Goal: Information Seeking & Learning: Learn about a topic

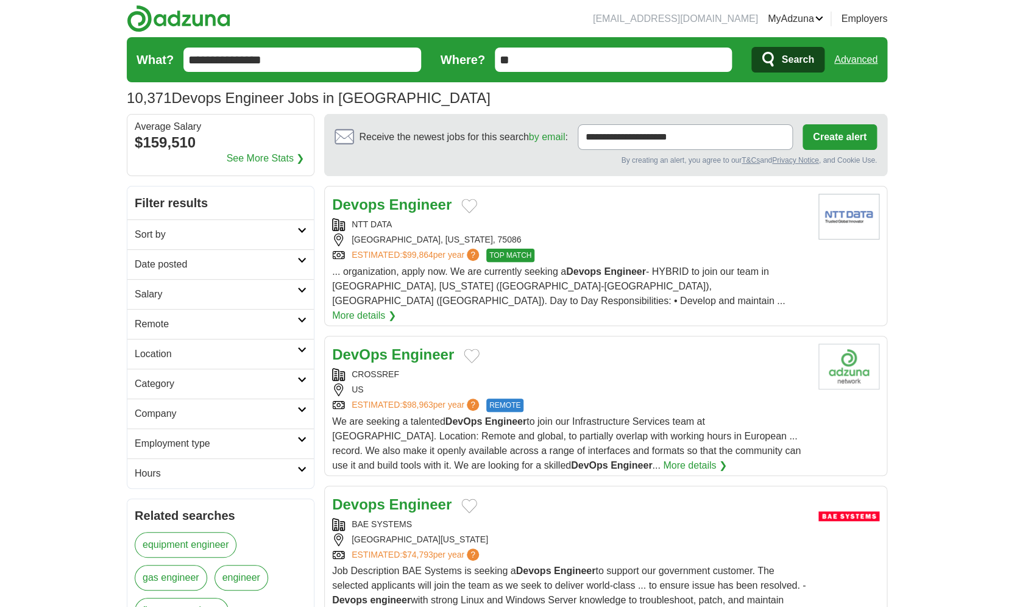
click at [216, 270] on h2 "Date posted" at bounding box center [216, 264] width 163 height 15
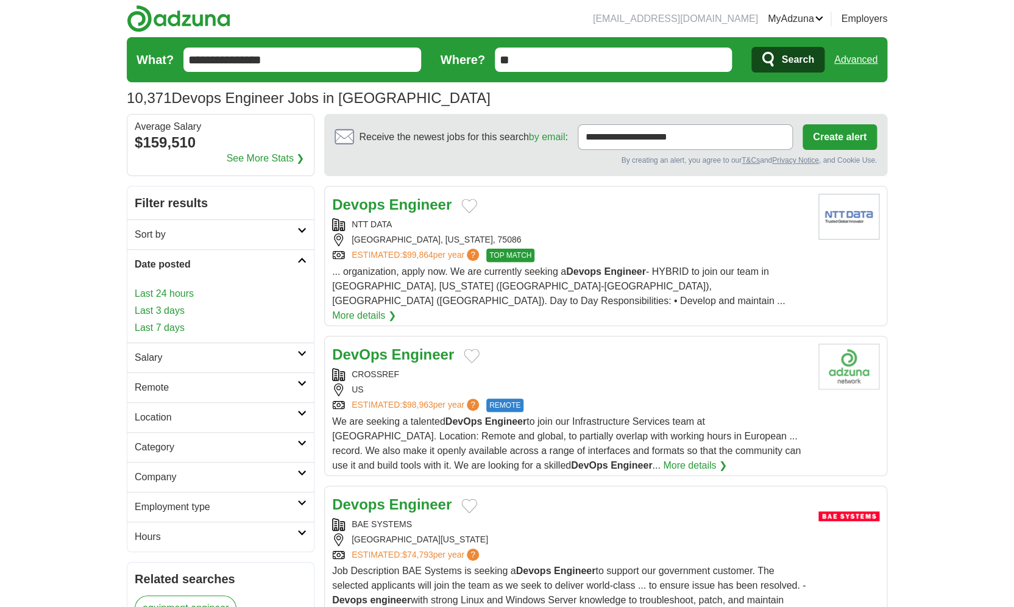
click at [166, 291] on link "Last 24 hours" at bounding box center [221, 293] width 172 height 15
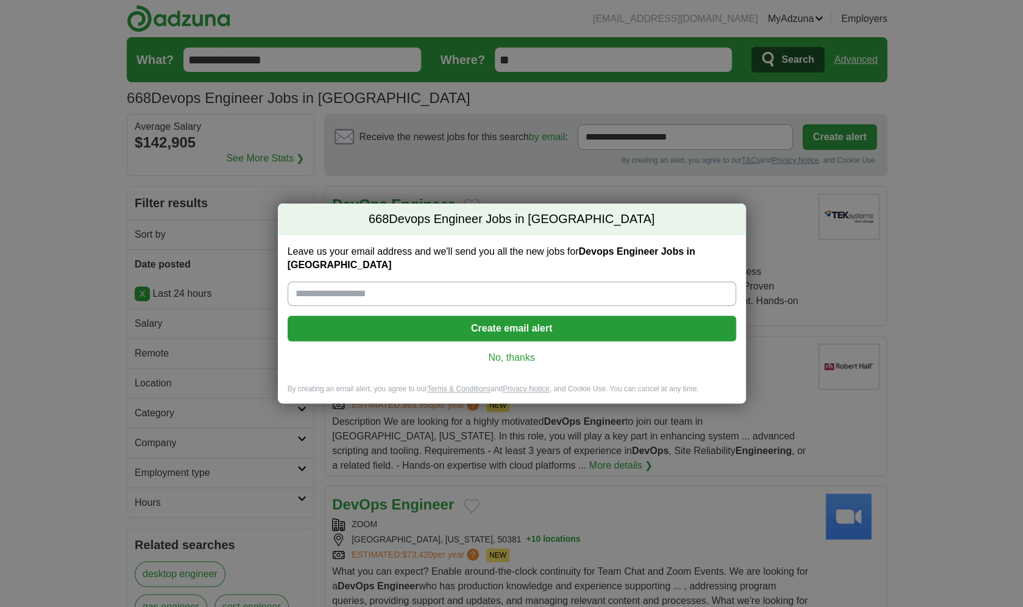
click at [507, 343] on div "Leave us your email address and we'll send you all the new jobs for Devops Engi…" at bounding box center [512, 309] width 468 height 149
click at [506, 351] on link "No, thanks" at bounding box center [511, 357] width 429 height 13
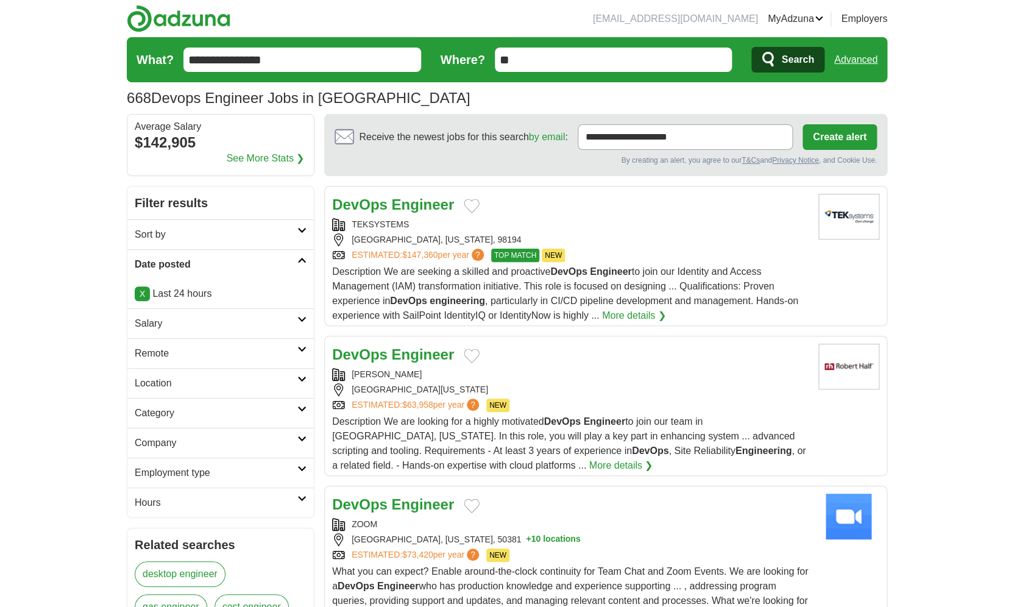
click at [141, 482] on link "Employment type" at bounding box center [220, 472] width 186 height 30
click at [150, 506] on link "Permanent" at bounding box center [159, 501] width 48 height 10
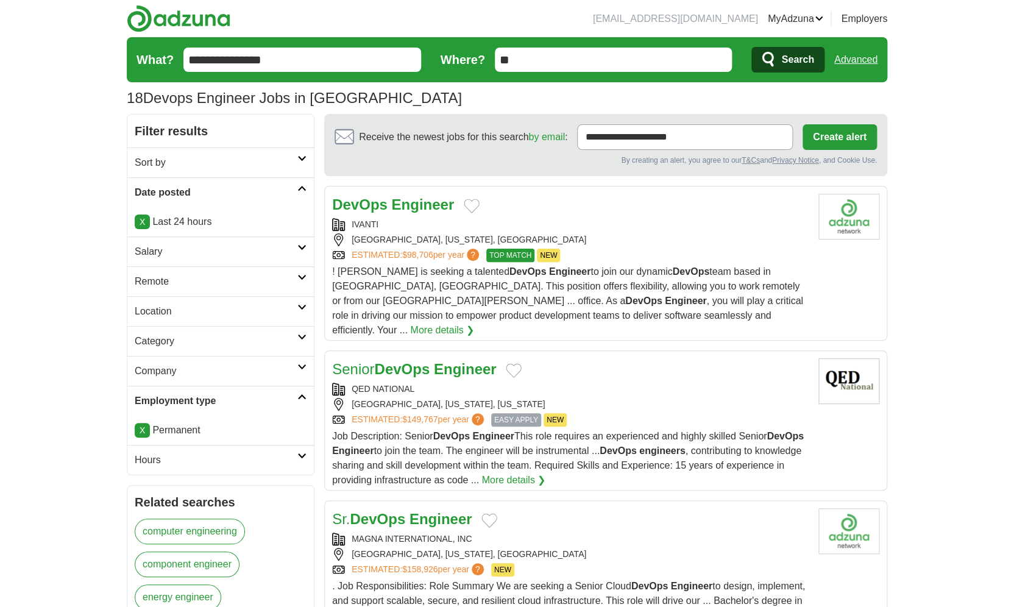
click at [193, 456] on h2 "Hours" at bounding box center [216, 460] width 163 height 15
click at [158, 491] on link "Full time" at bounding box center [153, 489] width 37 height 10
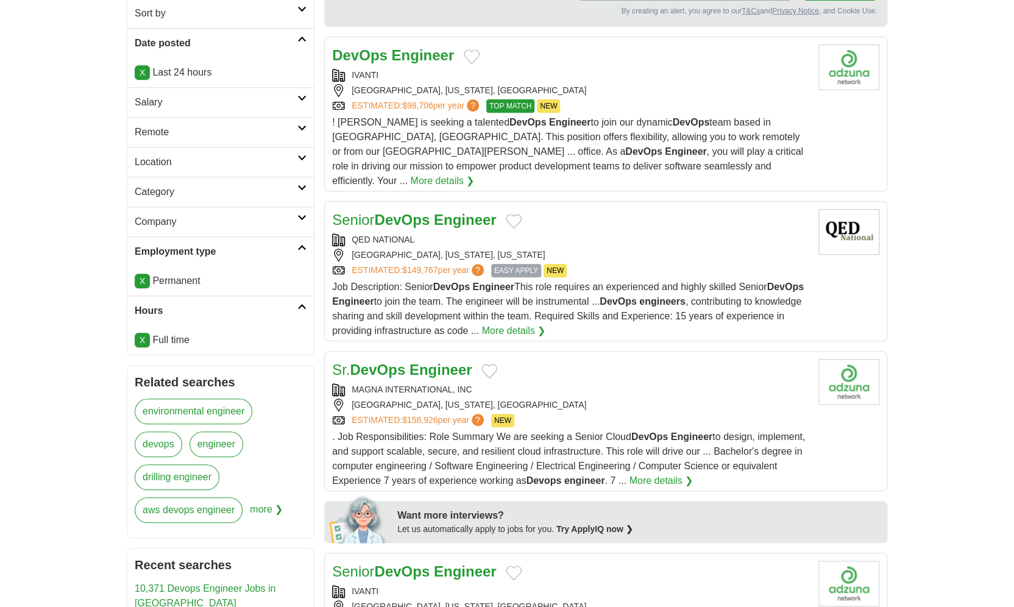
scroll to position [147, 0]
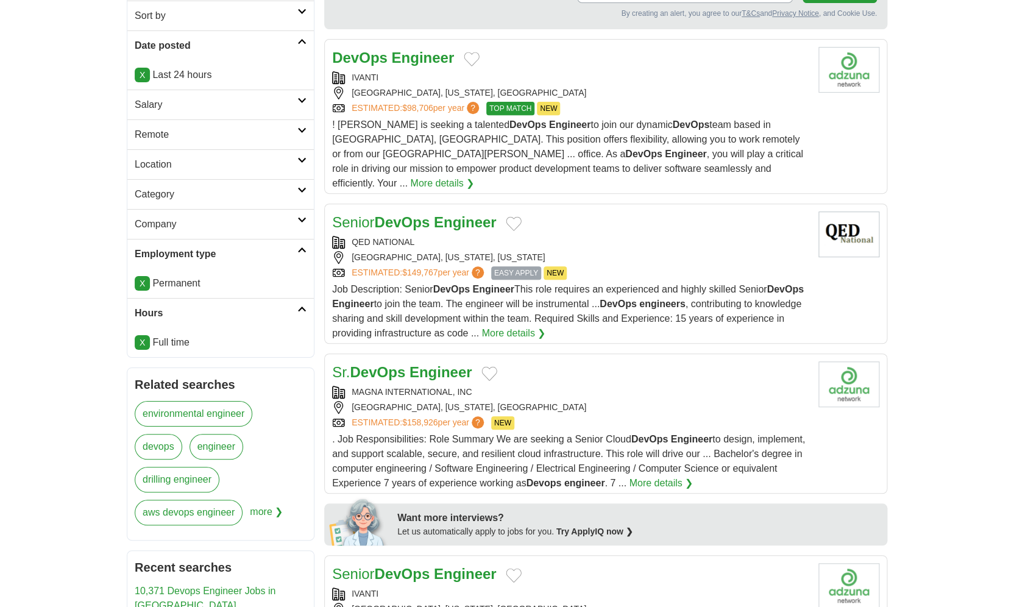
click at [297, 109] on h2 "Salary" at bounding box center [216, 104] width 163 height 15
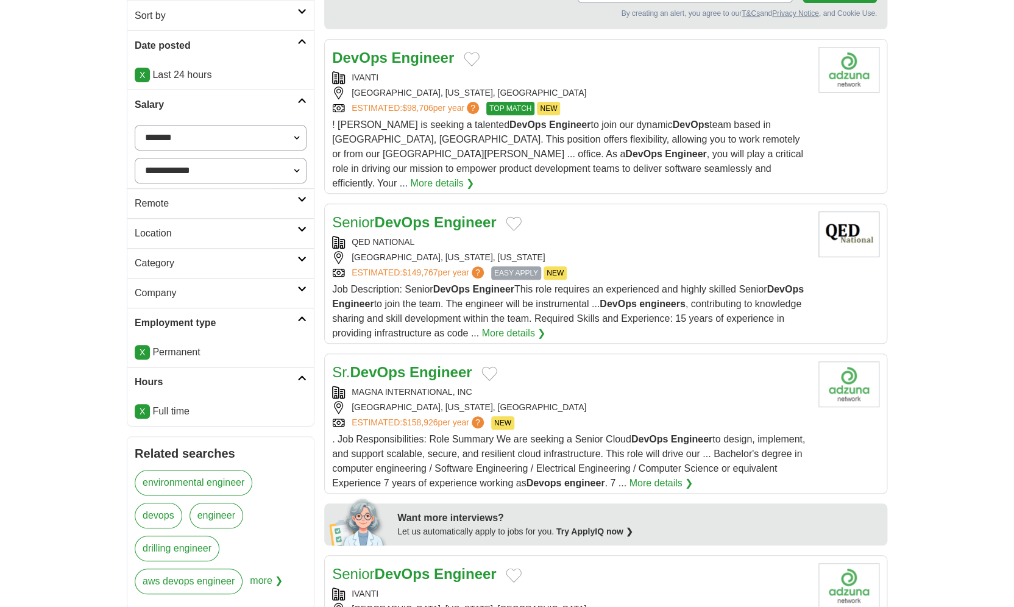
click at [297, 109] on h2 "Salary" at bounding box center [216, 104] width 163 height 15
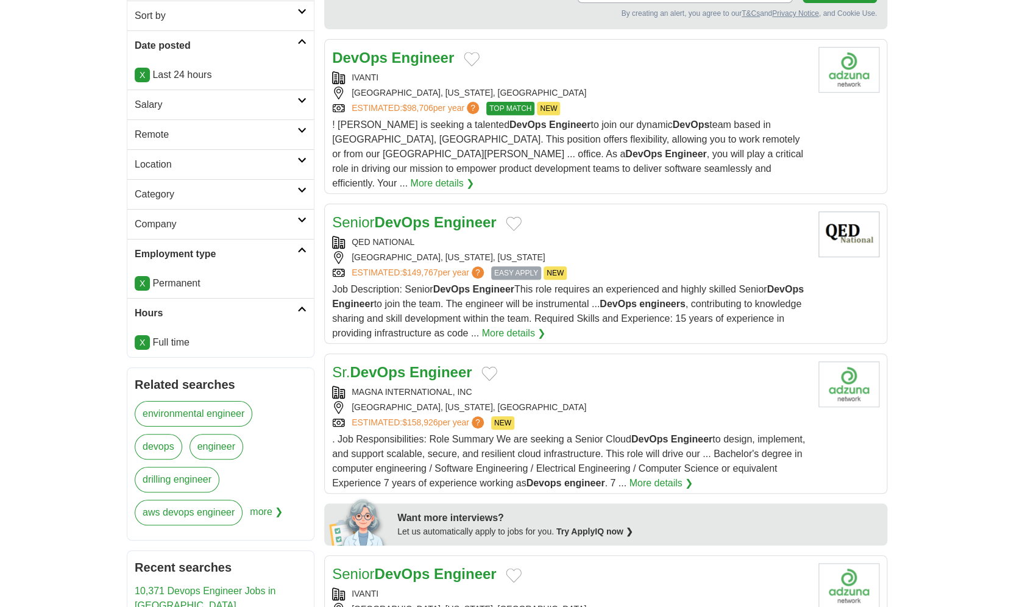
click at [293, 132] on h2 "Remote" at bounding box center [216, 134] width 163 height 15
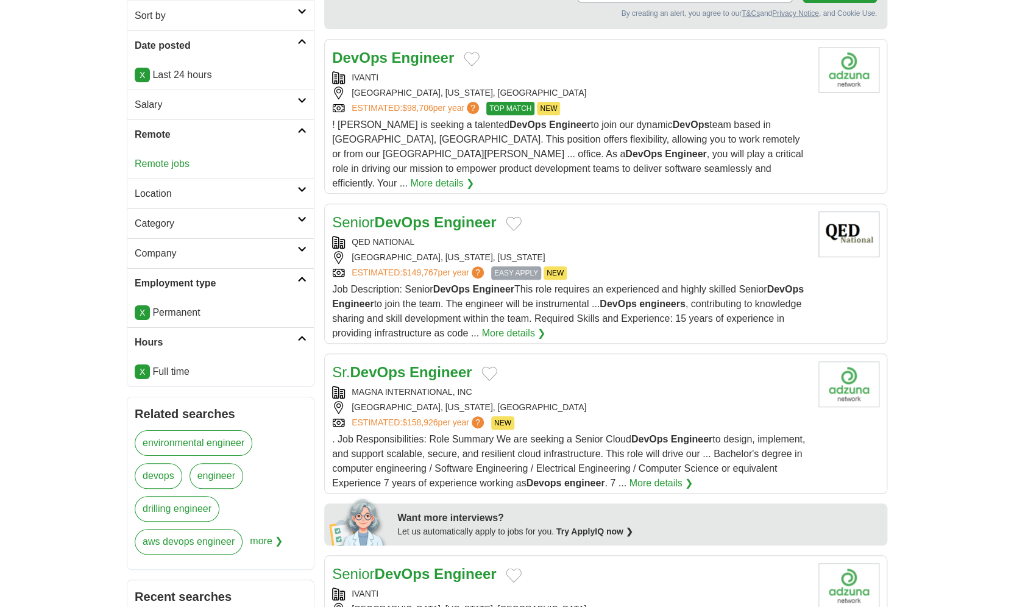
click at [293, 132] on h2 "Remote" at bounding box center [216, 134] width 163 height 15
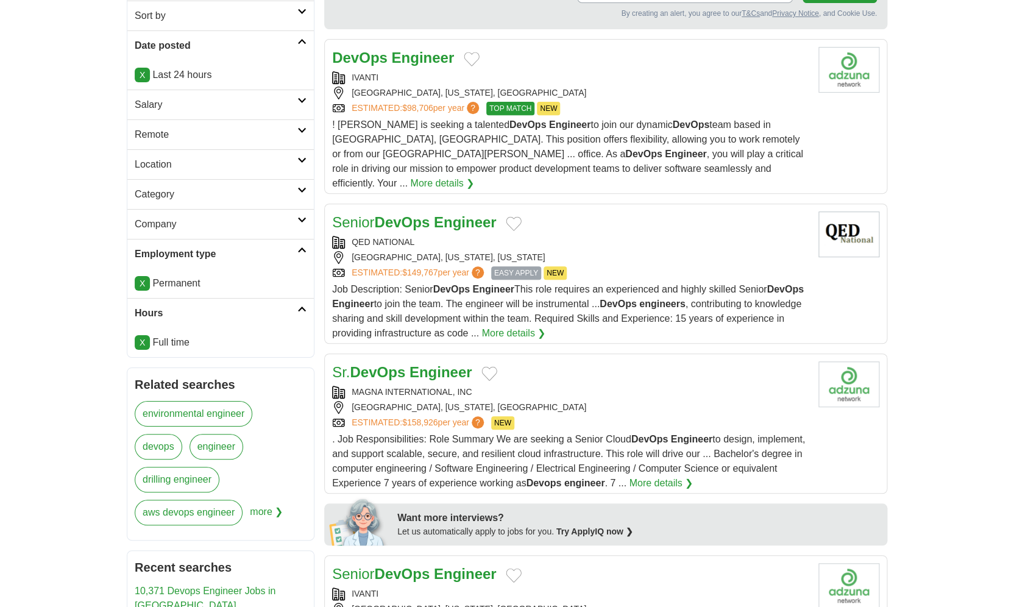
click at [294, 167] on h2 "Location" at bounding box center [216, 164] width 163 height 15
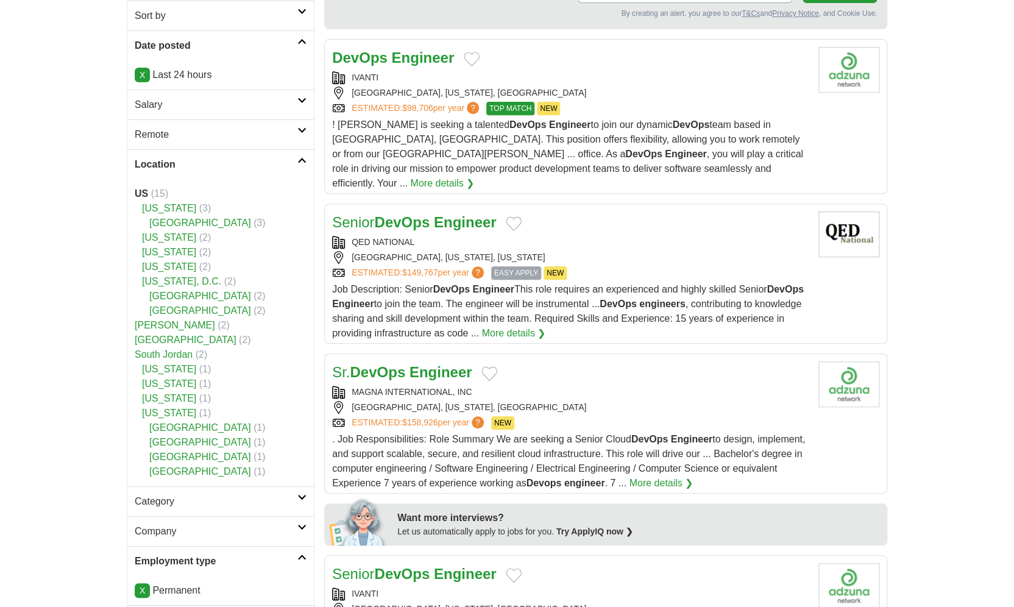
click at [294, 167] on h2 "Location" at bounding box center [216, 164] width 163 height 15
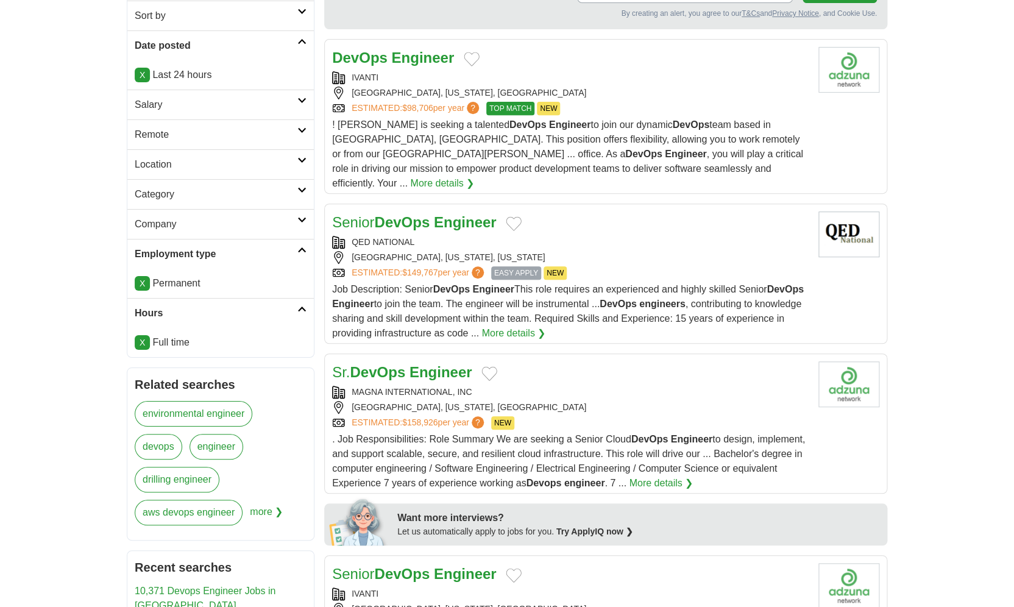
click at [411, 55] on strong "Engineer" at bounding box center [422, 57] width 63 height 16
click at [468, 214] on strong "Engineer" at bounding box center [465, 222] width 63 height 16
click at [407, 364] on link "Sr. DevOps Engineer" at bounding box center [401, 372] width 139 height 16
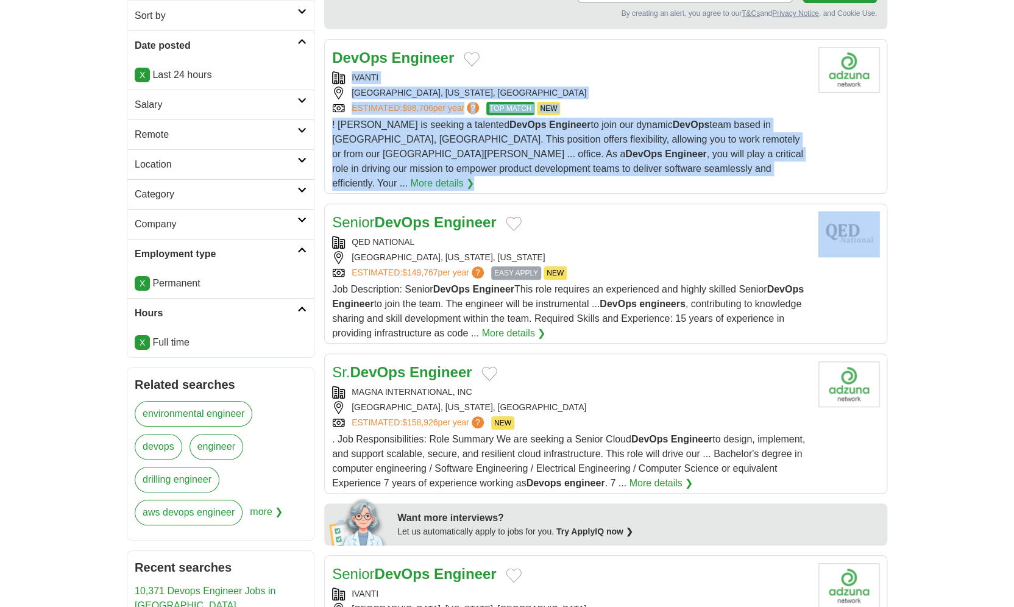
drag, startPoint x: 1013, startPoint y: 168, endPoint x: 1011, endPoint y: 247, distance: 79.2
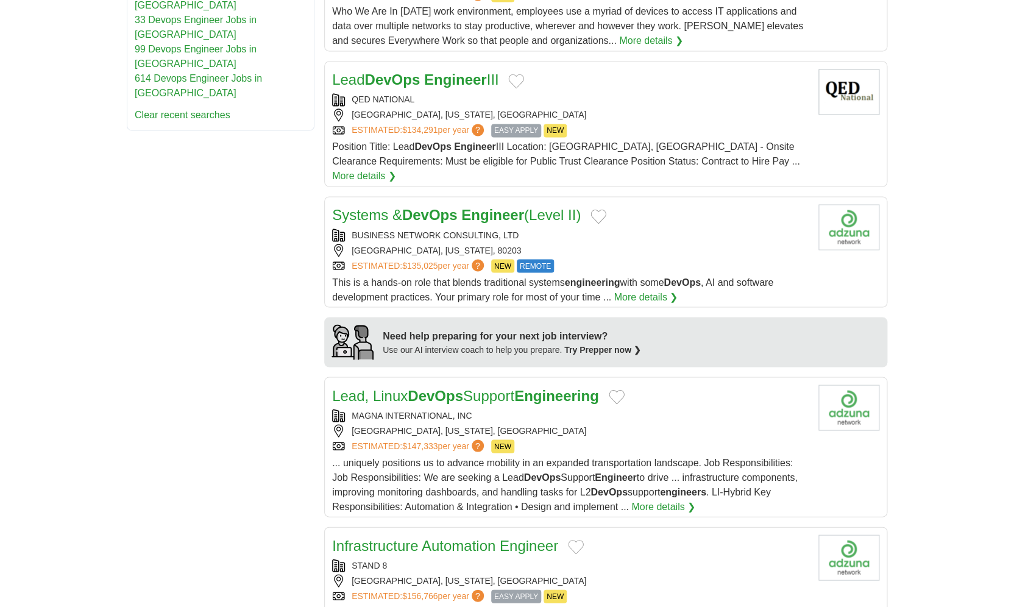
scroll to position [778, 0]
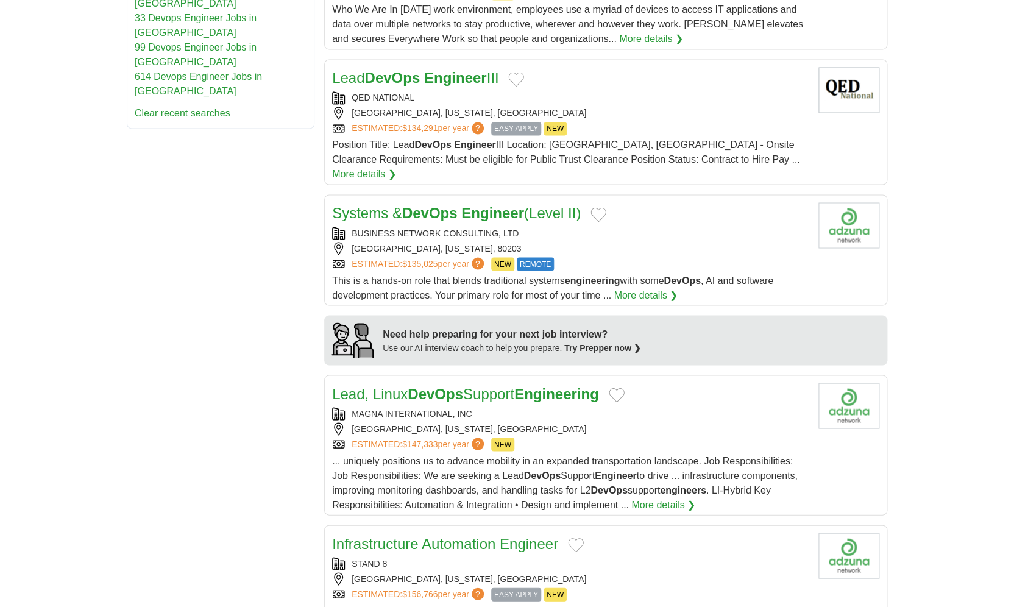
click at [479, 205] on strong "Engineer" at bounding box center [492, 213] width 63 height 16
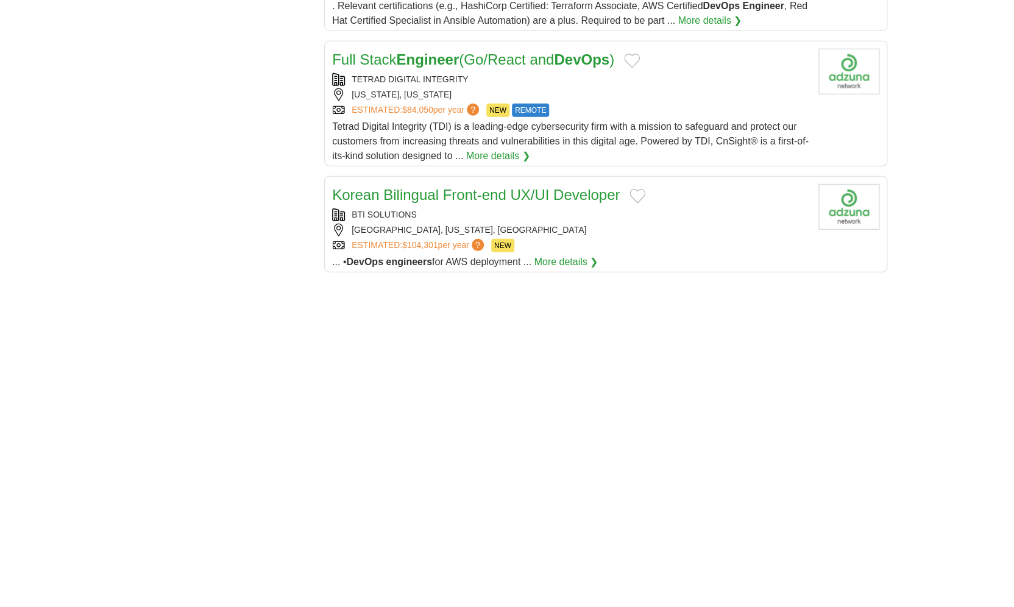
scroll to position [1509, 0]
